Goal: Transaction & Acquisition: Purchase product/service

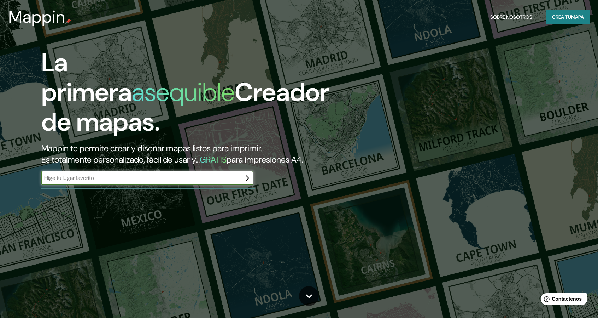
click at [169, 181] on input "text" at bounding box center [140, 178] width 198 height 8
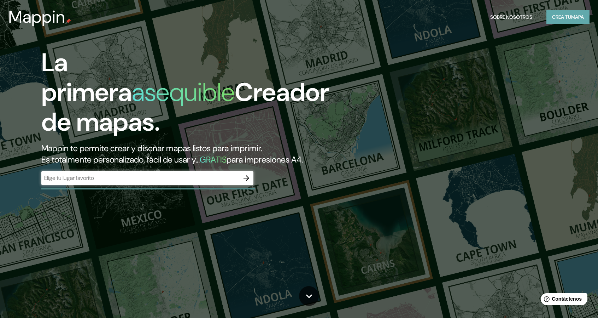
click at [581, 22] on button "Crea tu mapa" at bounding box center [568, 16] width 43 height 13
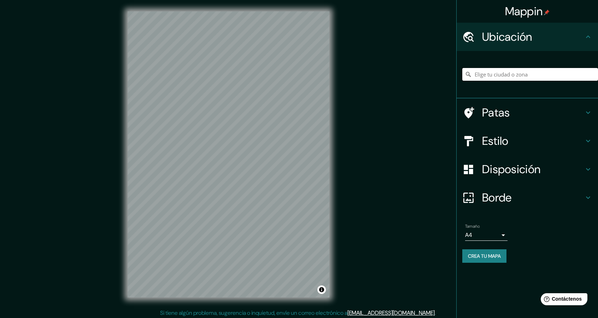
click at [544, 73] on input "Elige tu ciudad o zona" at bounding box center [531, 74] width 136 height 13
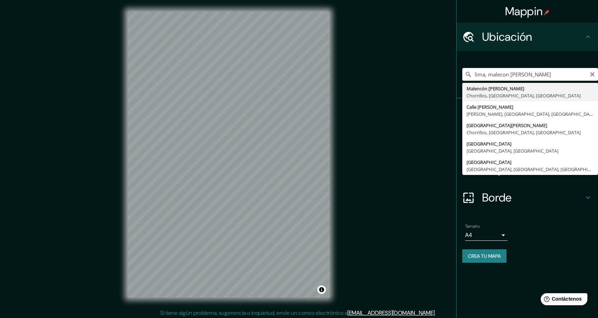
type input "Malencón [PERSON_NAME], [GEOGRAPHIC_DATA], [GEOGRAPHIC_DATA], [GEOGRAPHIC_DATA]"
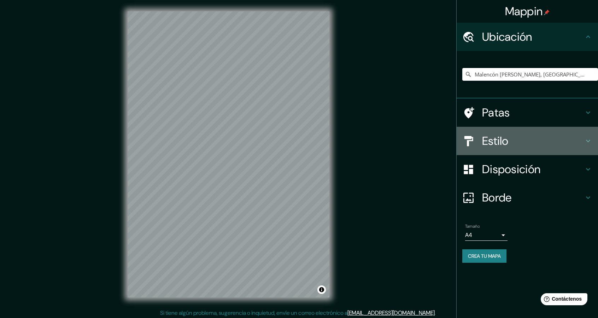
click at [523, 132] on div "Estilo" at bounding box center [527, 141] width 141 height 28
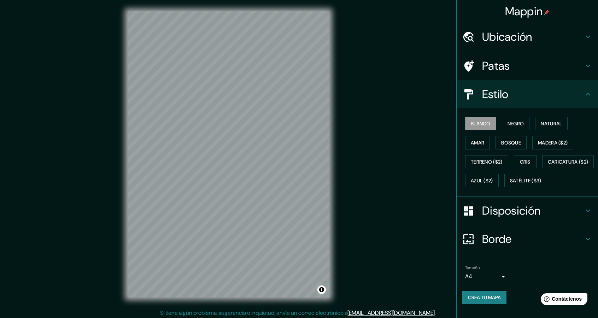
click at [523, 135] on div "Blanco Negro Natural Amar Bosque Madera ($2) Terreno ($2) Gris Caricatura ($2) …" at bounding box center [531, 152] width 136 height 76
click at [509, 119] on font "Negro" at bounding box center [516, 123] width 17 height 9
click at [385, 187] on div "Mappin Ubicación Malencón [PERSON_NAME], [GEOGRAPHIC_DATA], [GEOGRAPHIC_DATA], …" at bounding box center [299, 160] width 598 height 320
